Goal: Task Accomplishment & Management: Complete application form

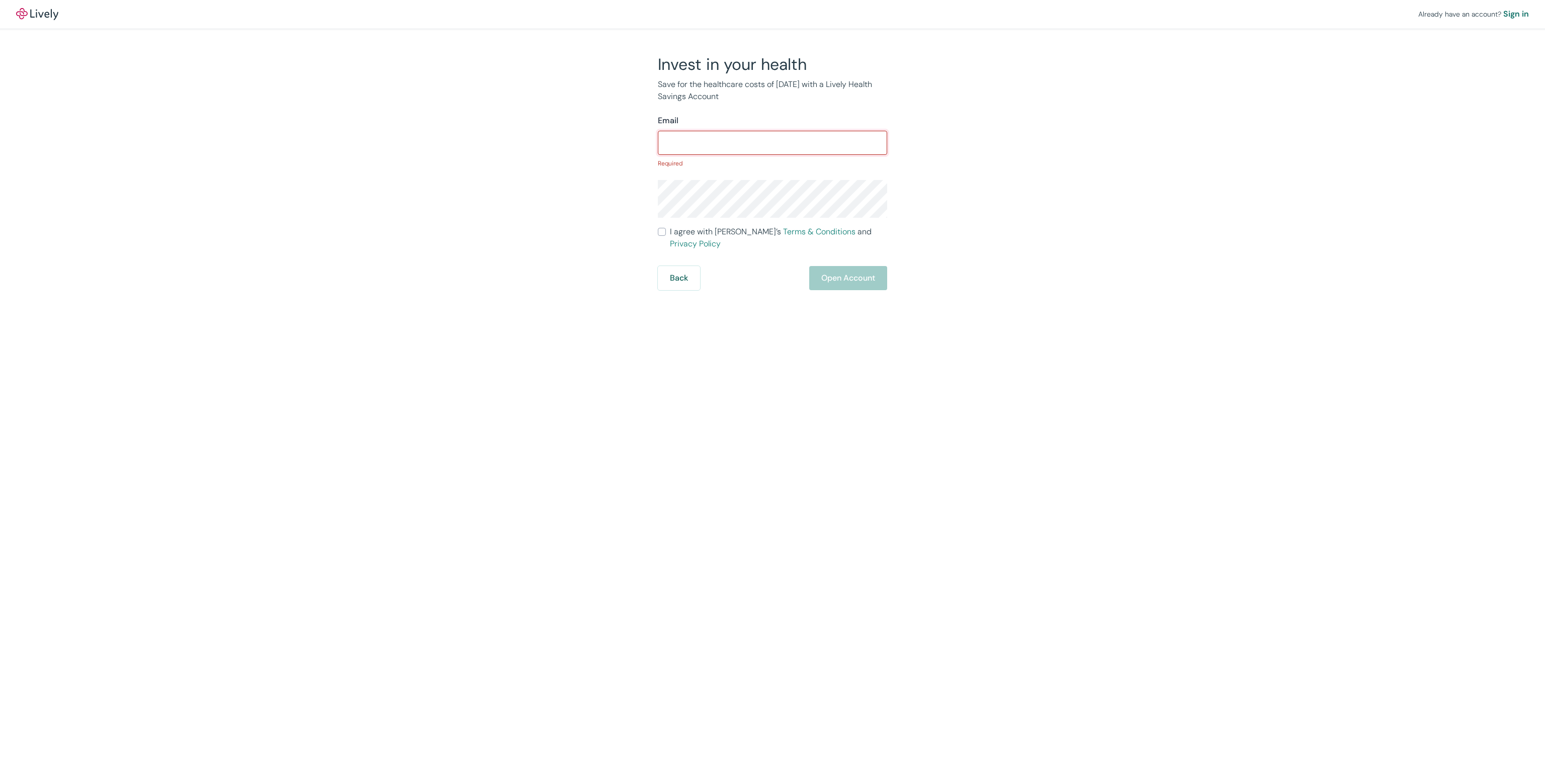
click at [756, 131] on div "​" at bounding box center [773, 142] width 230 height 24
click at [758, 142] on input "Email" at bounding box center [773, 143] width 230 height 20
click at [1120, 178] on div "Already have an account? Sign in Invest in your health Save for the healthcare …" at bounding box center [772, 145] width 1545 height 290
click at [746, 143] on input "Email" at bounding box center [773, 143] width 230 height 20
type input "[EMAIL_ADDRESS][PERSON_NAME][DOMAIN_NAME]"
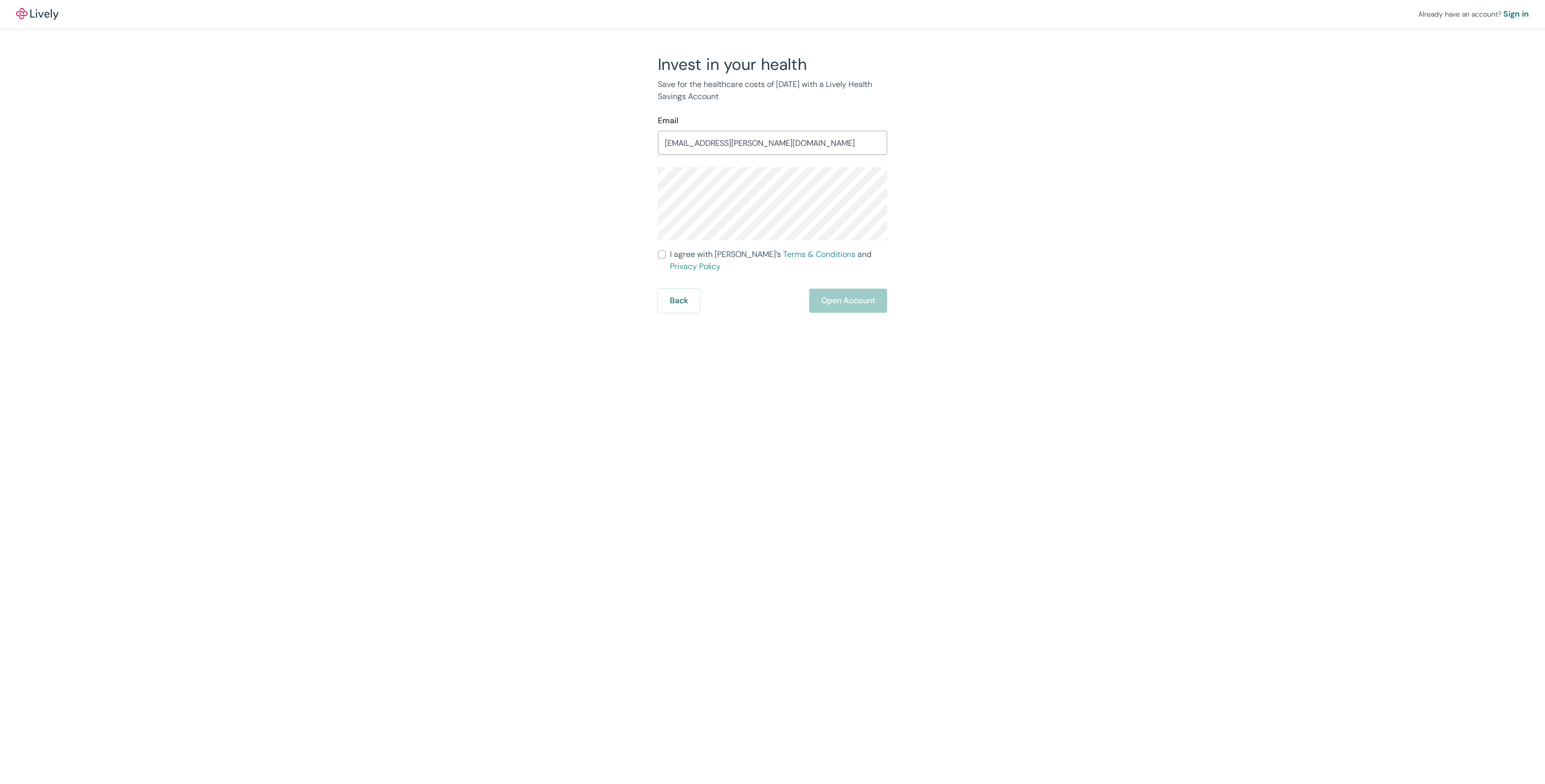
click at [663, 255] on input "I agree with Lively’s Terms & Conditions and Privacy Policy" at bounding box center [662, 254] width 8 height 8
checkbox input "true"
click at [849, 289] on button "Open Account" at bounding box center [848, 300] width 78 height 24
click at [750, 363] on div "Already have an account? Sign in Invest in your health Save for the healthcare …" at bounding box center [772, 392] width 1545 height 784
click at [783, 158] on form "Email [EMAIL_ADDRESS][PERSON_NAME][DOMAIN_NAME] ​ I agree with [PERSON_NAME]’s …" at bounding box center [773, 214] width 230 height 198
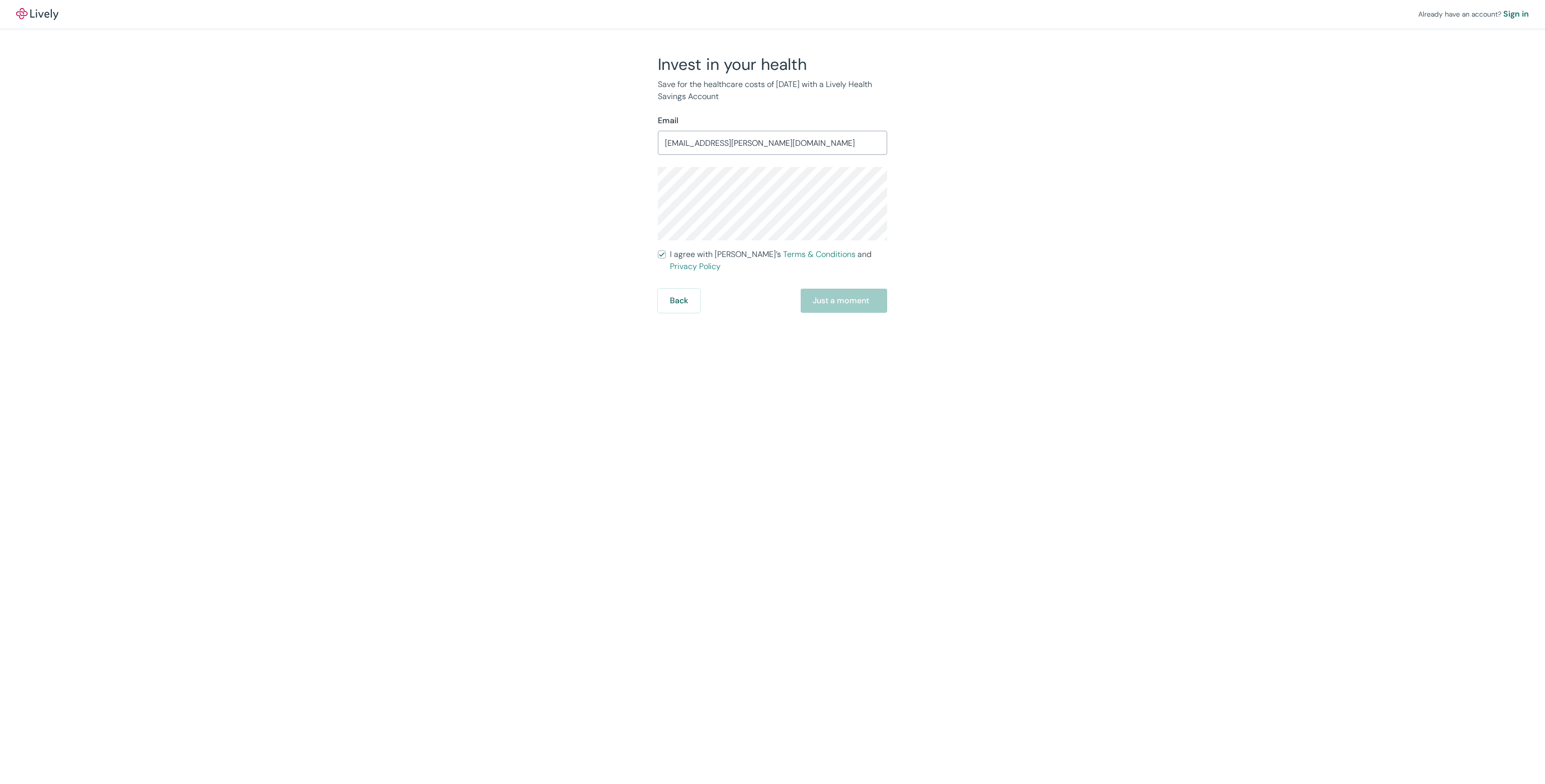
click at [787, 146] on input "[EMAIL_ADDRESS][PERSON_NAME][DOMAIN_NAME]" at bounding box center [773, 143] width 230 height 20
